Goal: Information Seeking & Learning: Learn about a topic

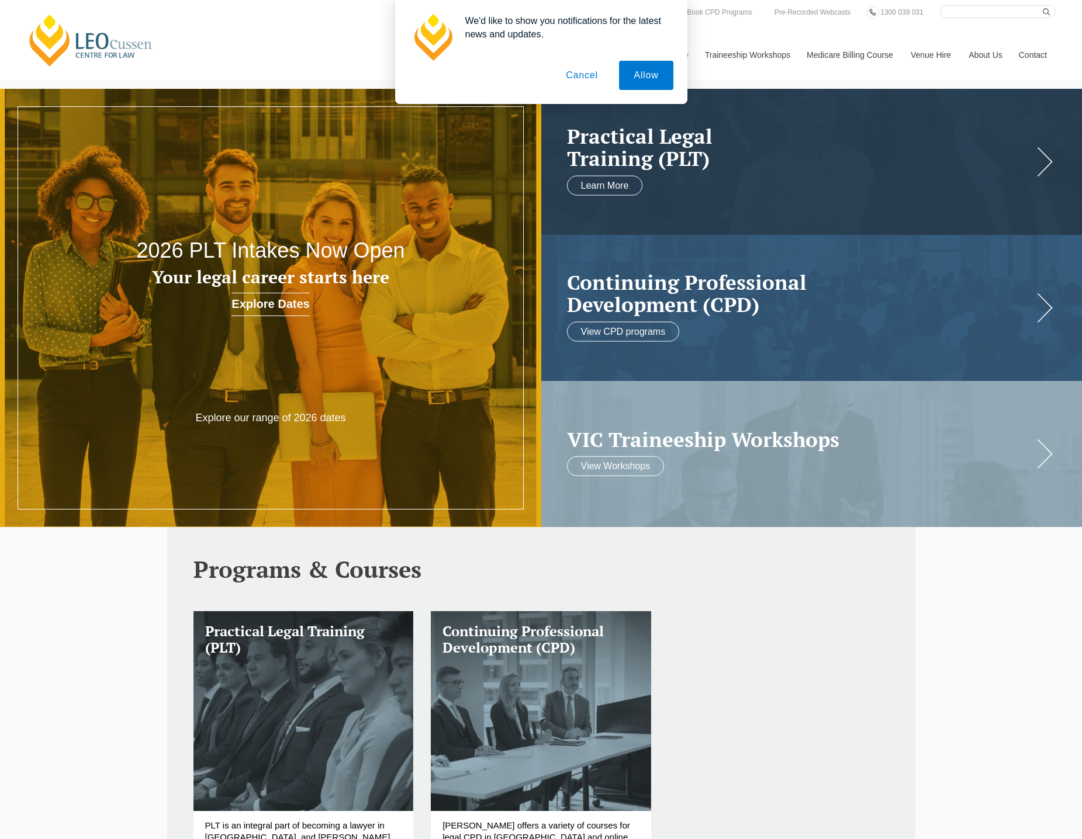
drag, startPoint x: 648, startPoint y: 79, endPoint x: 678, endPoint y: 97, distance: 34.6
click at [648, 79] on button "Allow" at bounding box center [646, 75] width 54 height 29
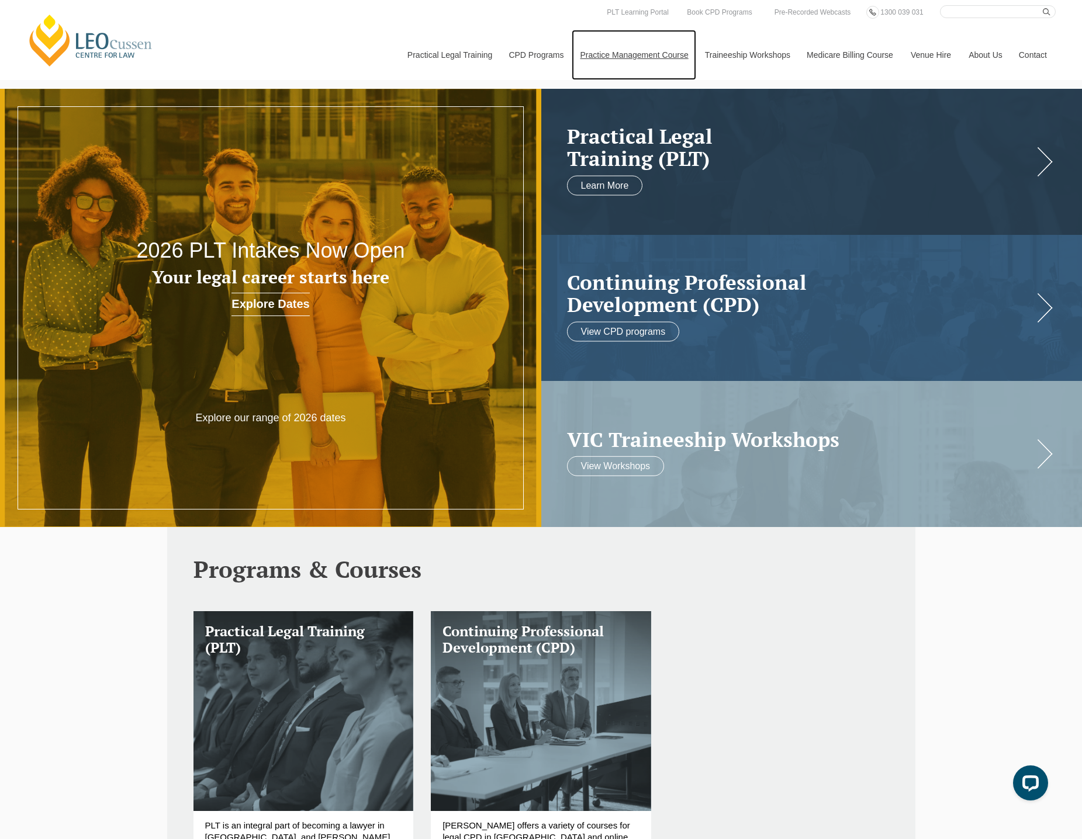
click at [649, 51] on link "Practice Management Course" at bounding box center [634, 55] width 125 height 50
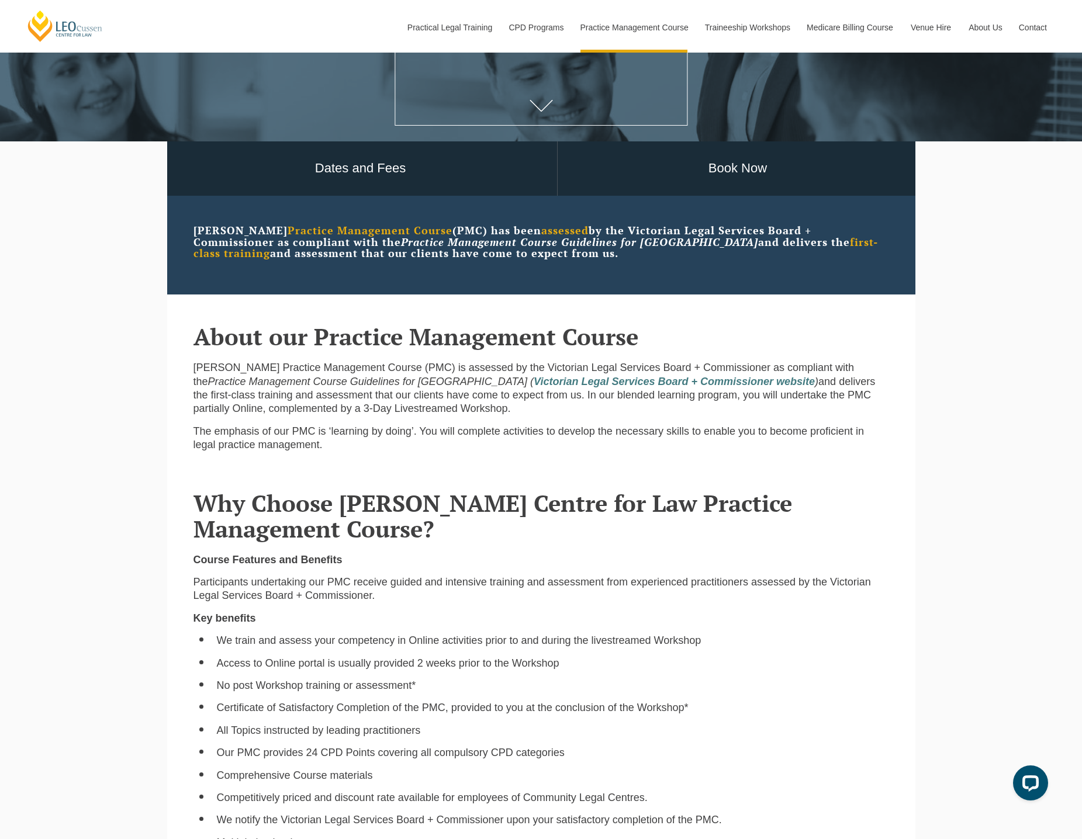
scroll to position [292, 0]
